Goal: Transaction & Acquisition: Obtain resource

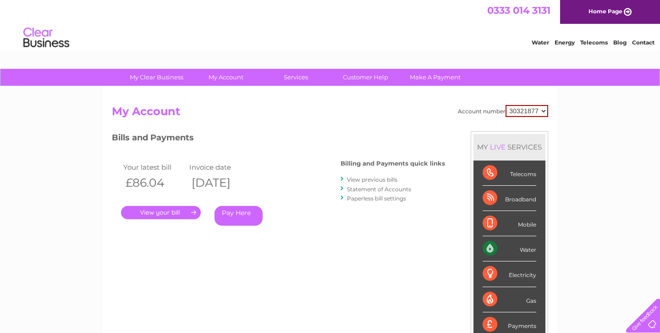
click at [176, 213] on link "." at bounding box center [161, 212] width 80 height 13
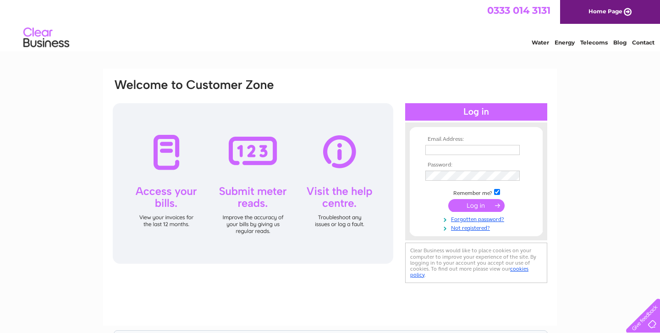
click at [474, 143] on td at bounding box center [476, 150] width 106 height 15
click at [471, 148] on input "text" at bounding box center [472, 150] width 94 height 10
click at [471, 148] on input "text" at bounding box center [472, 150] width 95 height 11
click at [448, 156] on td "kr" at bounding box center [476, 151] width 106 height 16
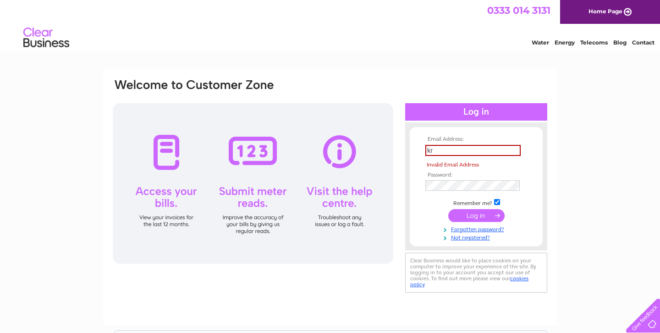
click at [472, 154] on input "kr" at bounding box center [472, 150] width 95 height 11
type input "[EMAIL_ADDRESS][DOMAIN_NAME]"
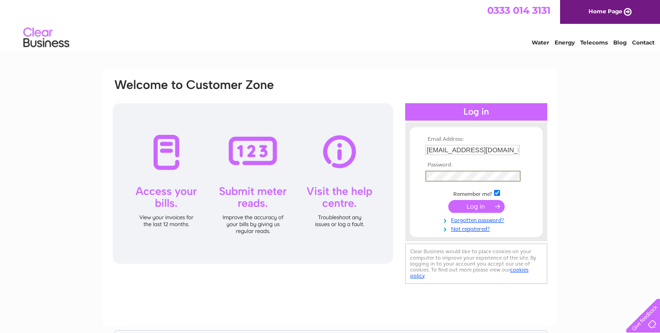
click at [448, 200] on input "submit" at bounding box center [476, 206] width 56 height 13
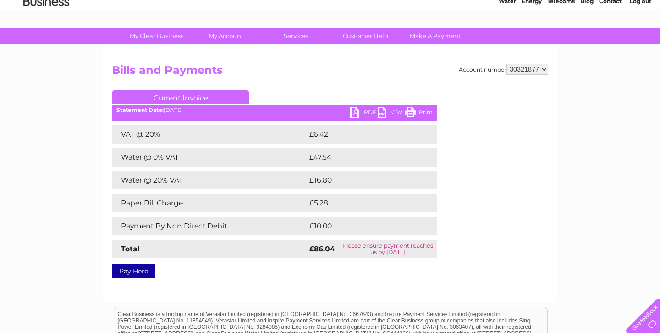
scroll to position [50, 0]
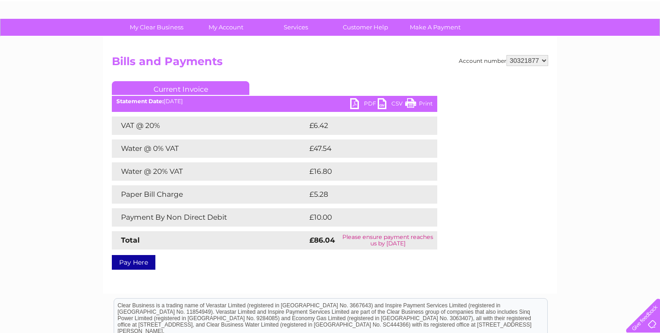
click at [364, 104] on link "PDF" at bounding box center [364, 104] width 28 height 13
